Goal: Find specific page/section

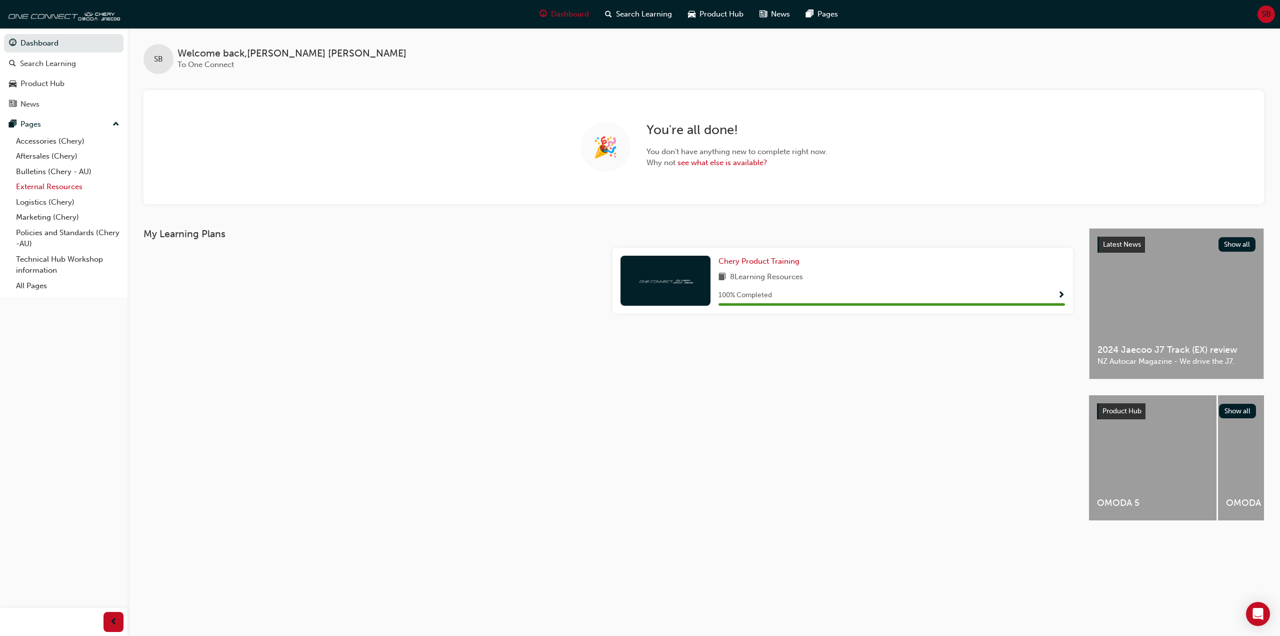
click at [50, 186] on link "External Resources" at bounding box center [68, 187] width 112 height 16
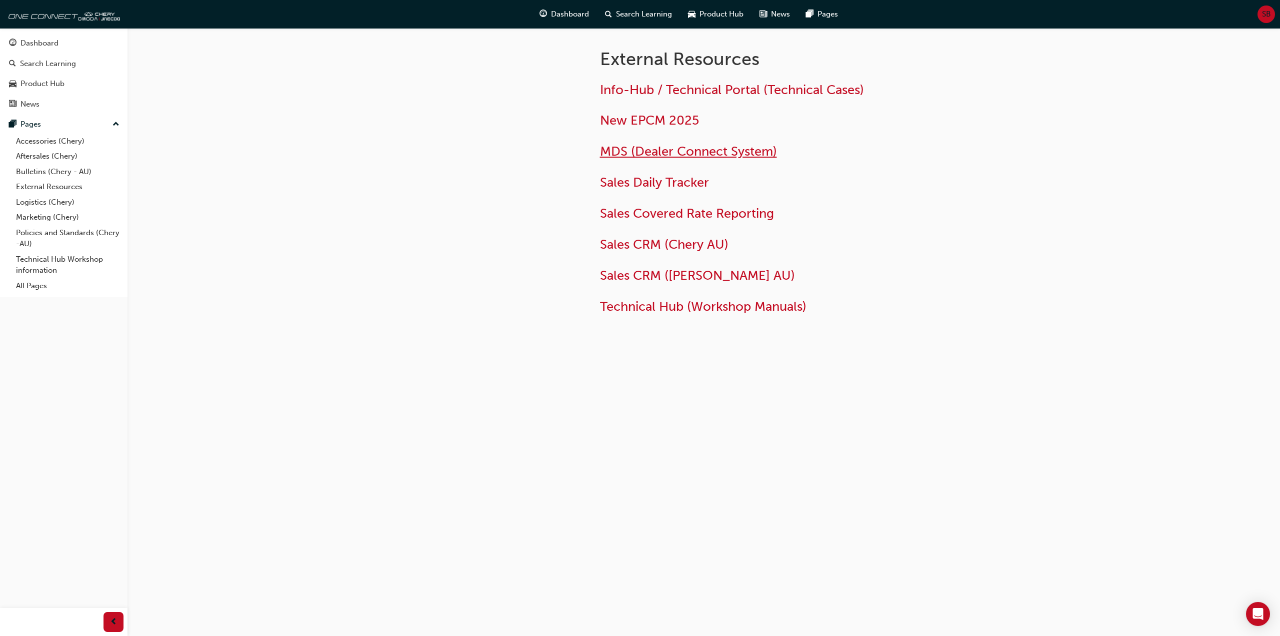
click at [670, 149] on span "MDS (Dealer Connect System)" at bounding box center [688, 152] width 177 height 16
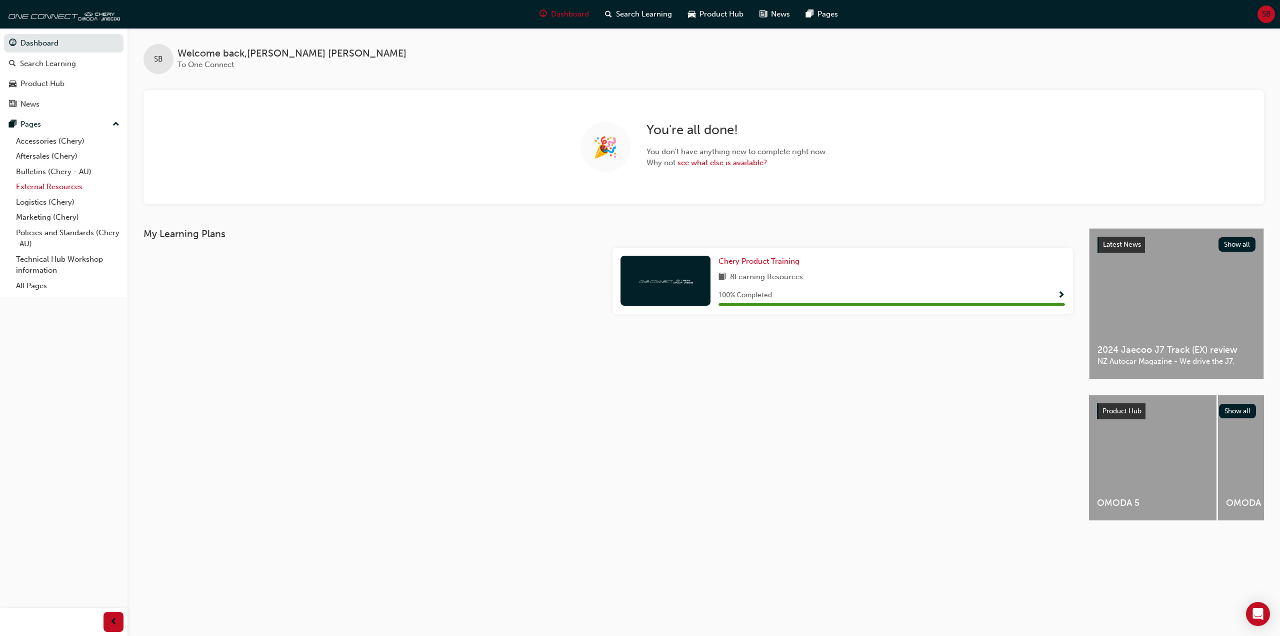
click at [47, 189] on link "External Resources" at bounding box center [68, 187] width 112 height 16
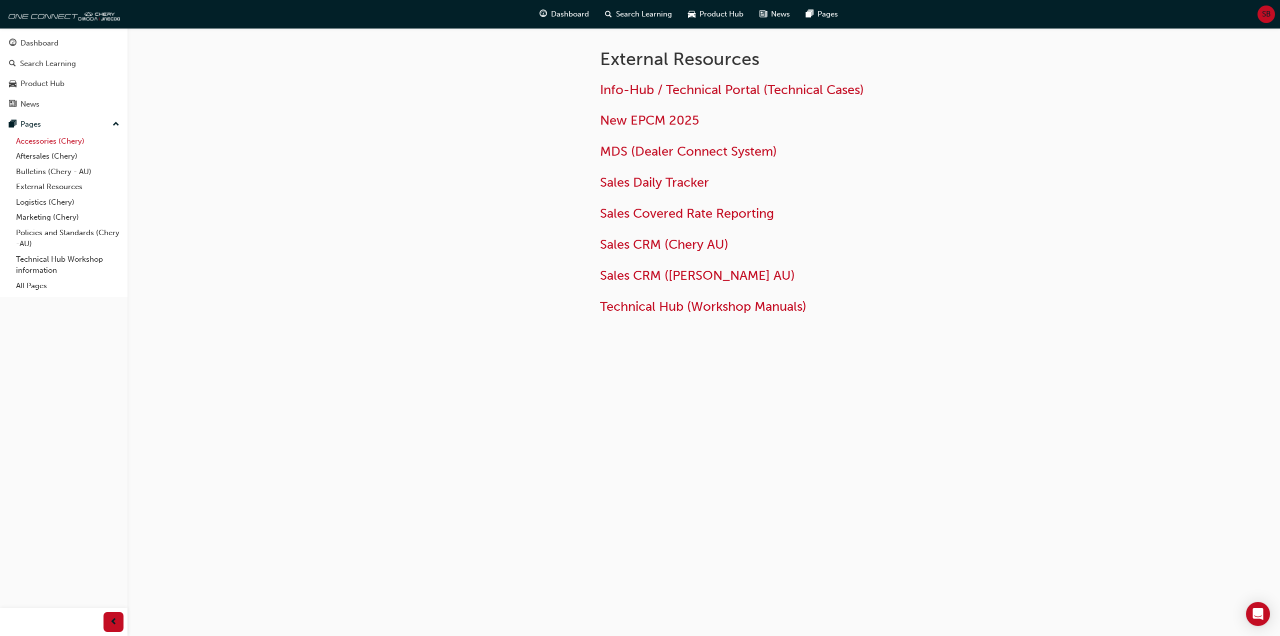
click at [32, 139] on link "Accessories (Chery)" at bounding box center [68, 142] width 112 height 16
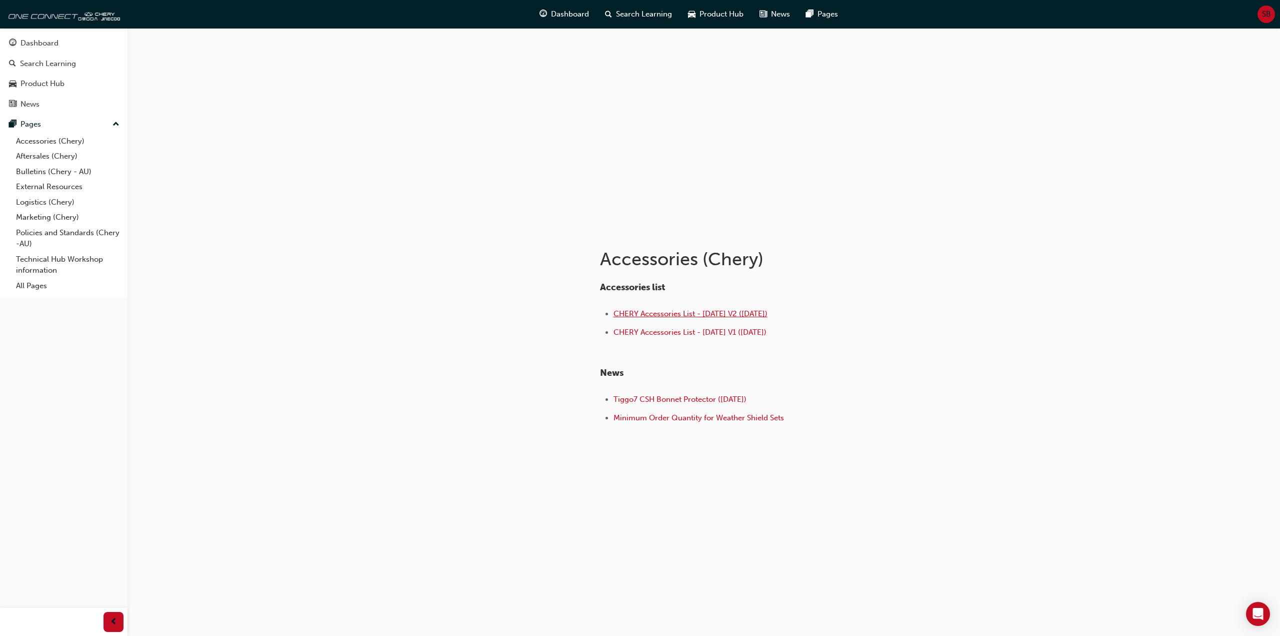
click at [681, 316] on span "CHERY Accessories List - [DATE] V2 ([DATE])" at bounding box center [691, 313] width 154 height 9
